Goal: Check status: Check status

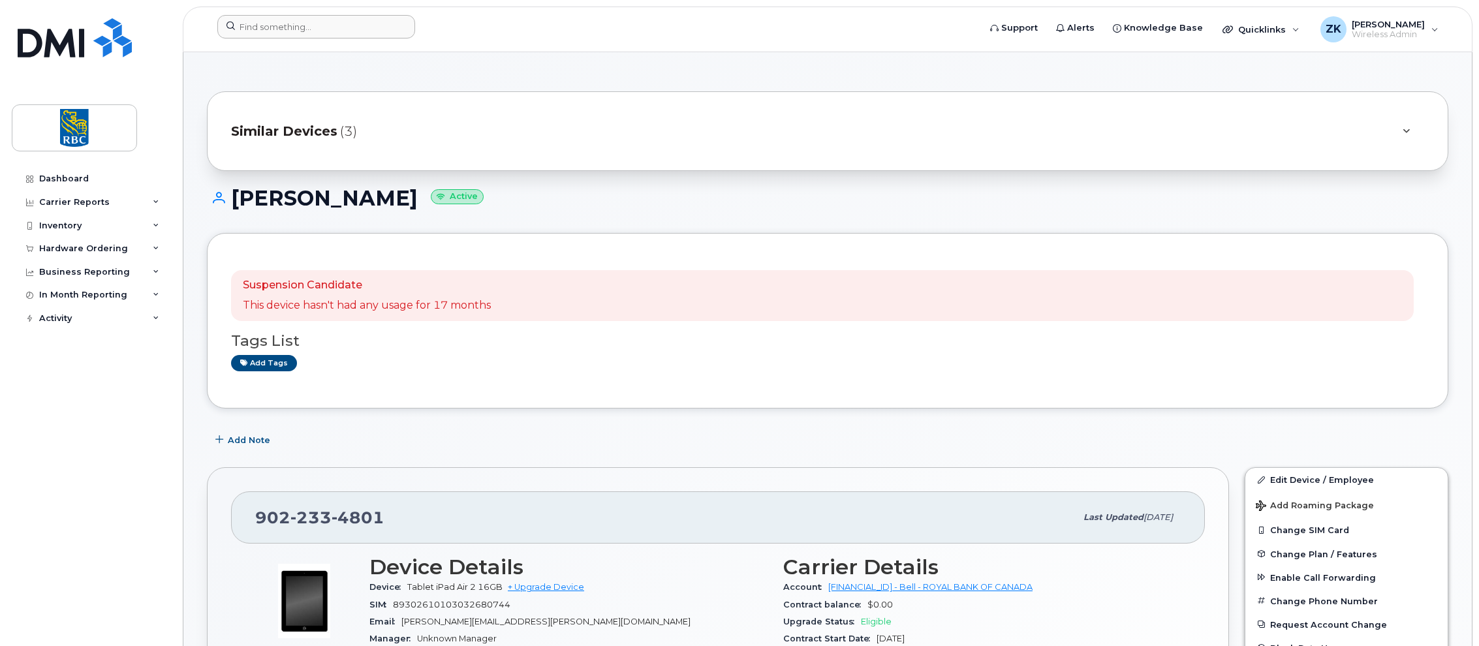
scroll to position [131, 0]
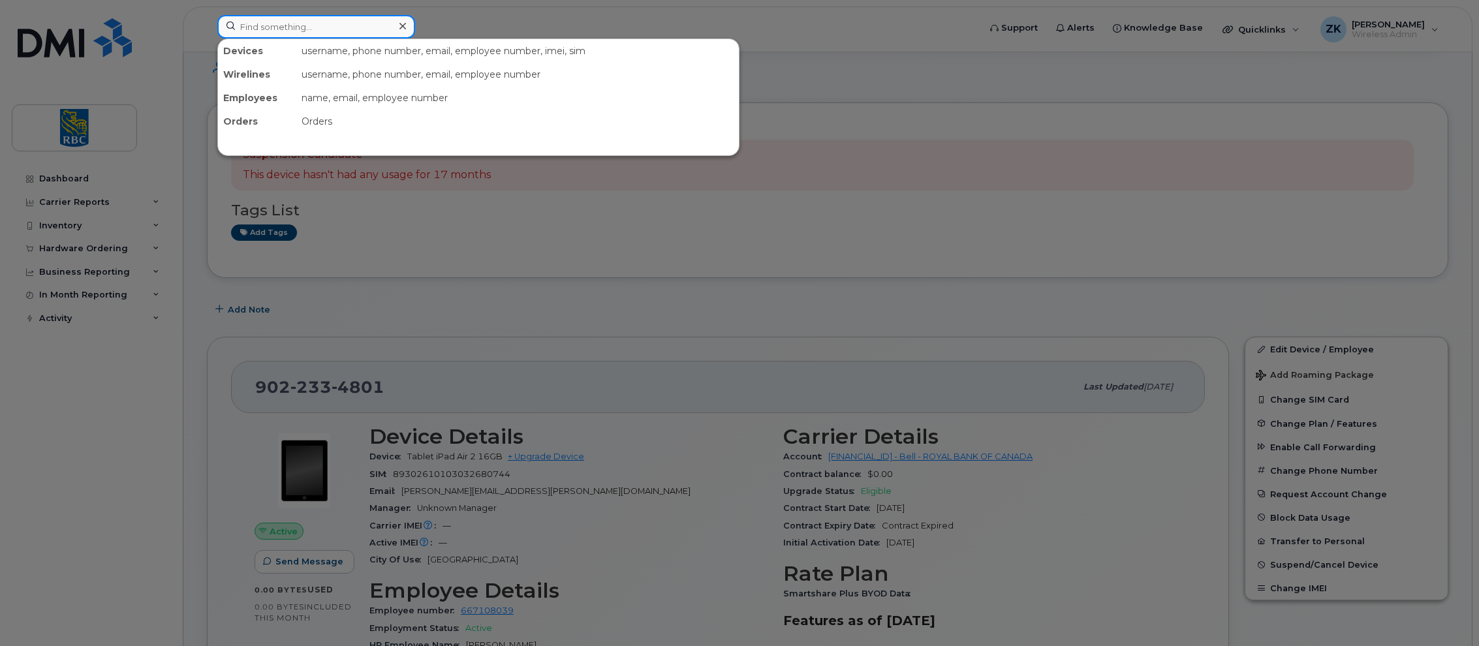
click at [290, 24] on input at bounding box center [316, 26] width 198 height 23
paste input "7059297963"
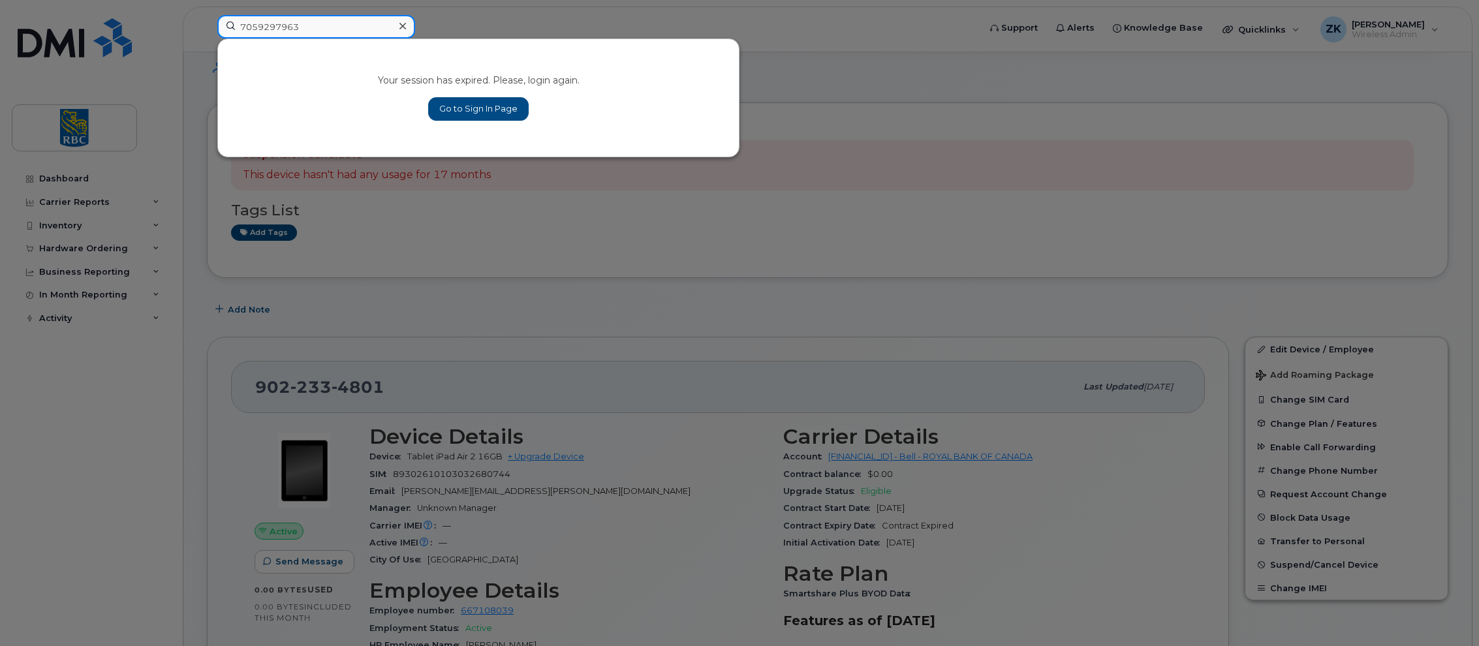
type input "7059297963"
click at [478, 106] on link "Go to Sign In Page" at bounding box center [478, 108] width 100 height 23
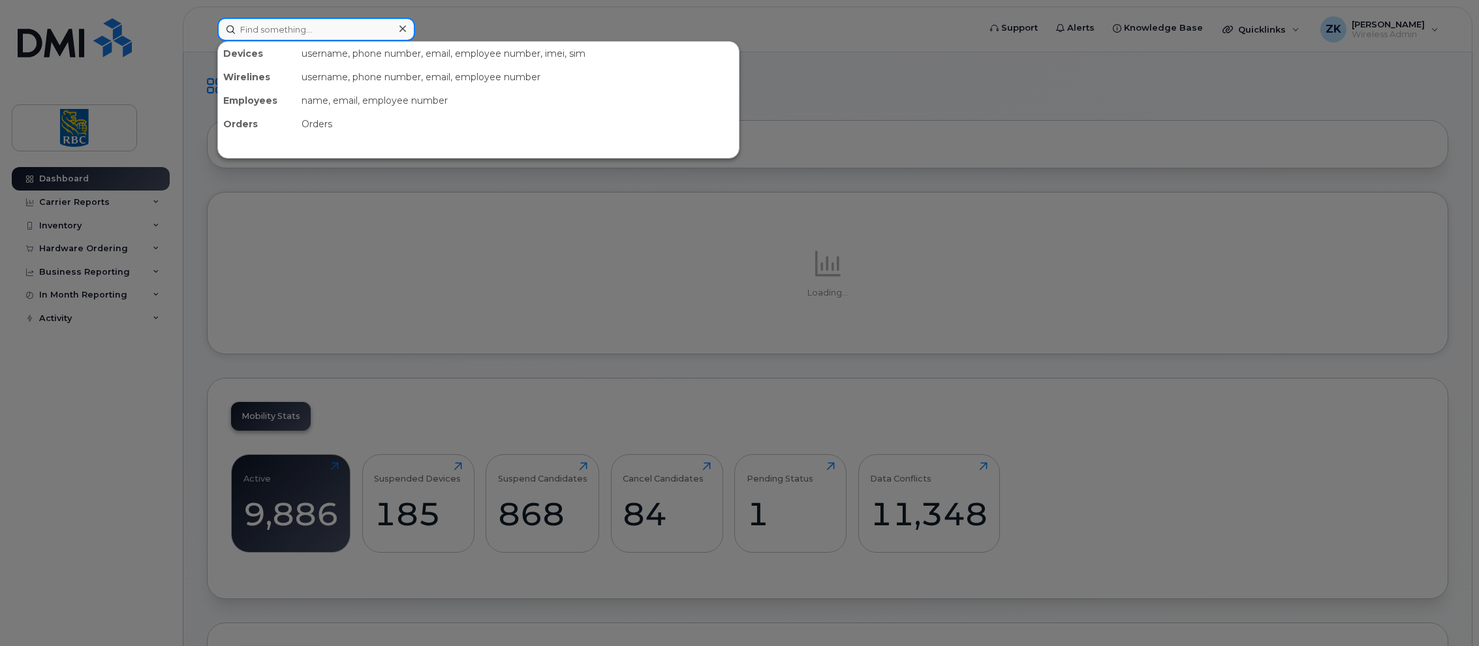
drag, startPoint x: 283, startPoint y: 29, endPoint x: 292, endPoint y: 29, distance: 9.1
click at [283, 29] on input at bounding box center [316, 29] width 198 height 23
paste input "7059297963"
type input "7059297963"
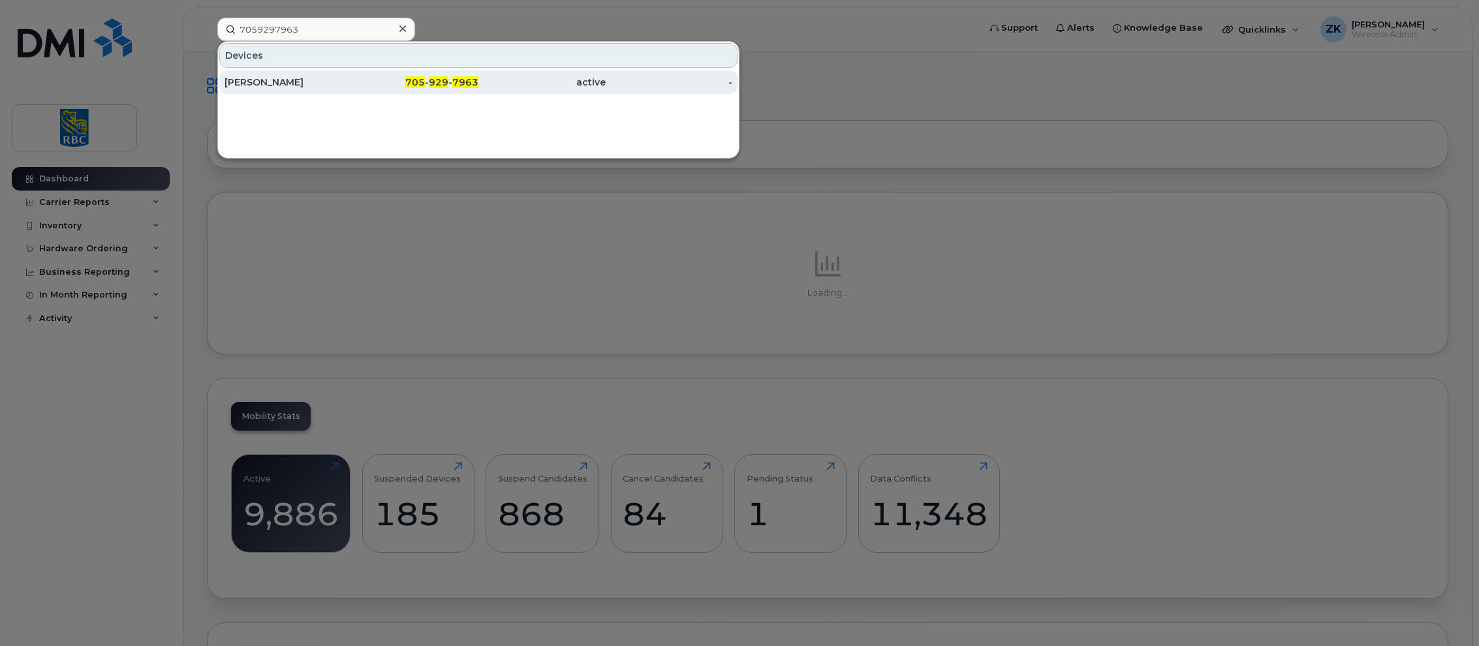
drag, startPoint x: 278, startPoint y: 80, endPoint x: 336, endPoint y: 87, distance: 58.5
click at [278, 80] on div "[PERSON_NAME]" at bounding box center [287, 82] width 127 height 13
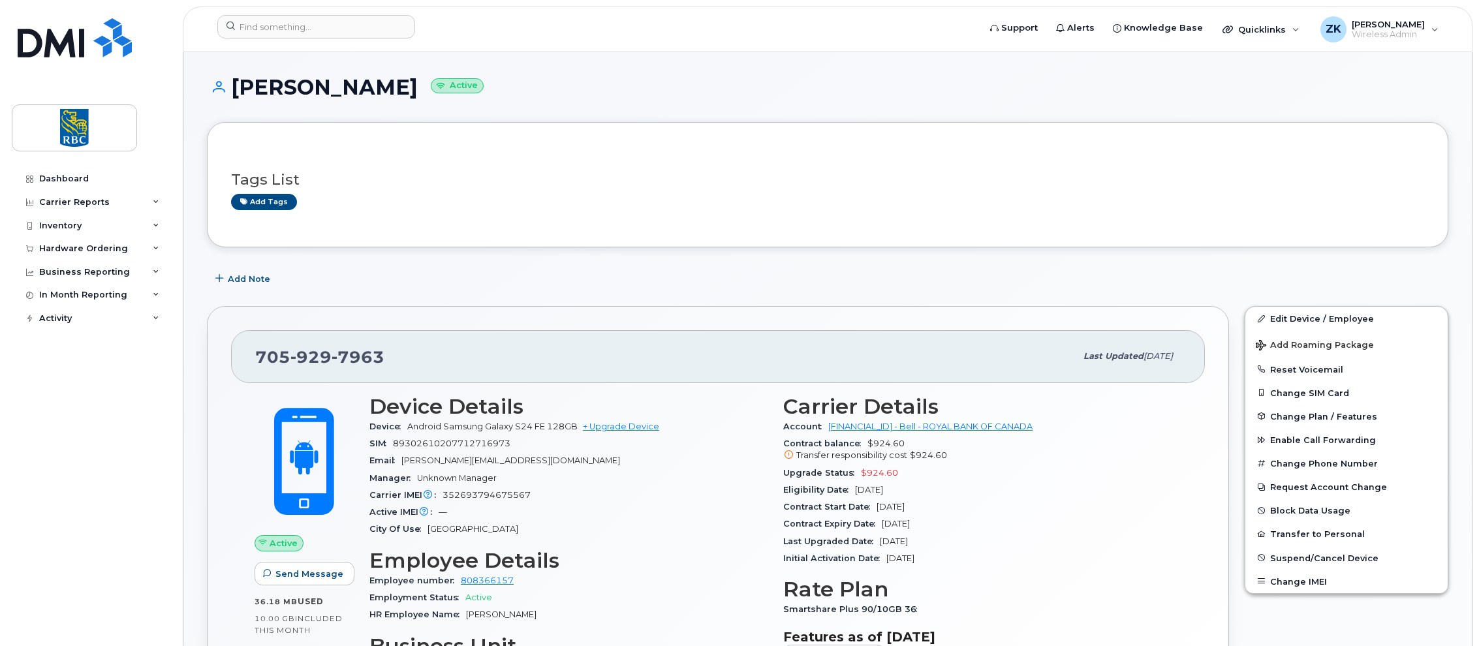
click at [515, 493] on span "352693794675567" at bounding box center [486, 495] width 88 height 10
copy span "352693794675567"
click at [681, 491] on div "Carrier IMEI Carrier IMEI is reported during the last billing cycle or change o…" at bounding box center [568, 495] width 398 height 17
